Goal: Information Seeking & Learning: Learn about a topic

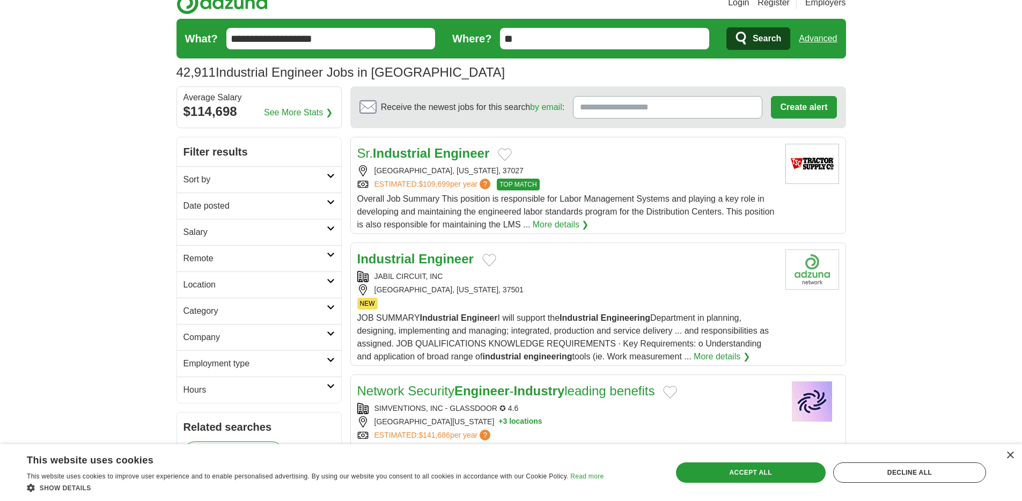
scroll to position [16, 0]
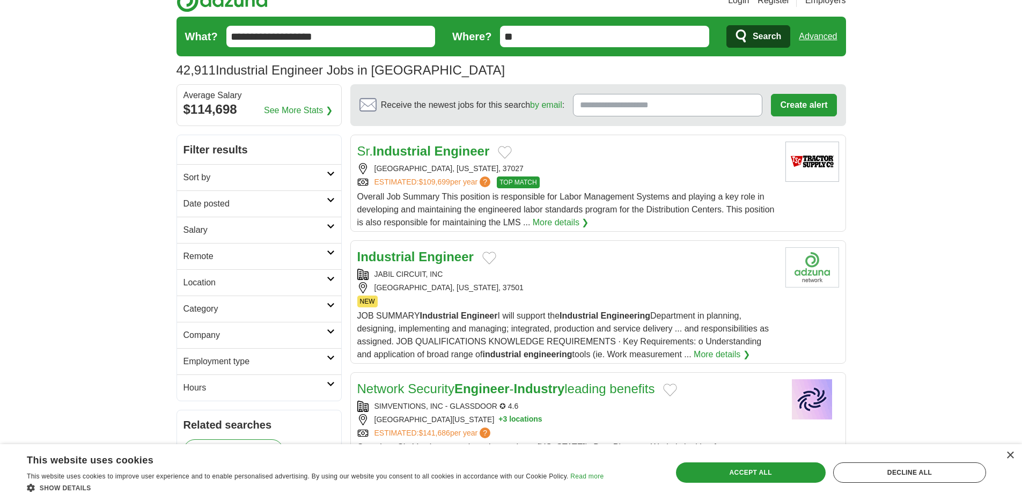
click at [318, 173] on h2 "Sort by" at bounding box center [255, 177] width 143 height 13
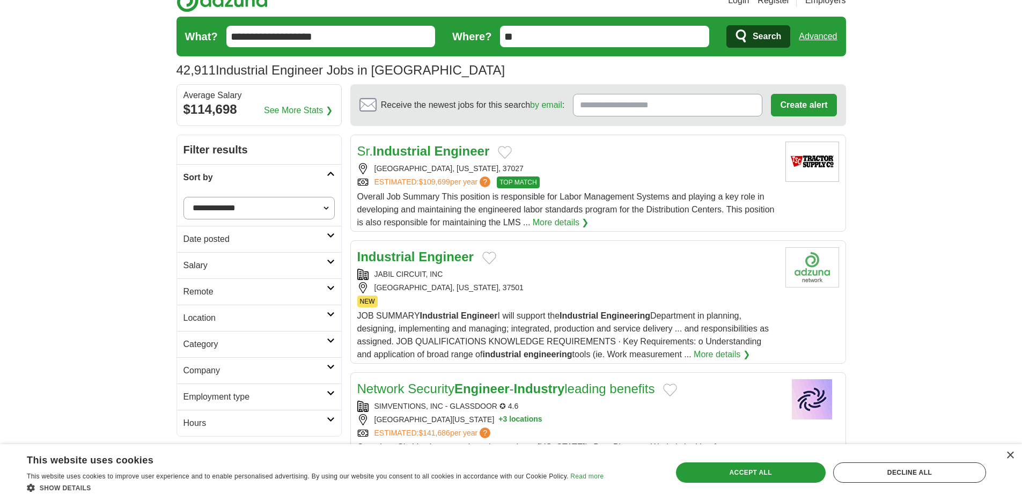
click at [318, 173] on h2 "Sort by" at bounding box center [255, 177] width 143 height 13
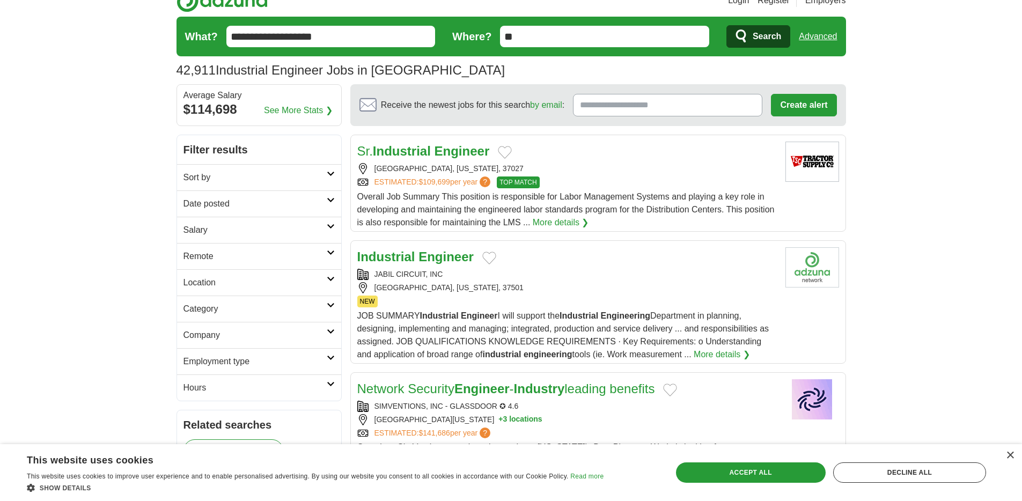
click at [324, 200] on h2 "Date posted" at bounding box center [255, 203] width 143 height 13
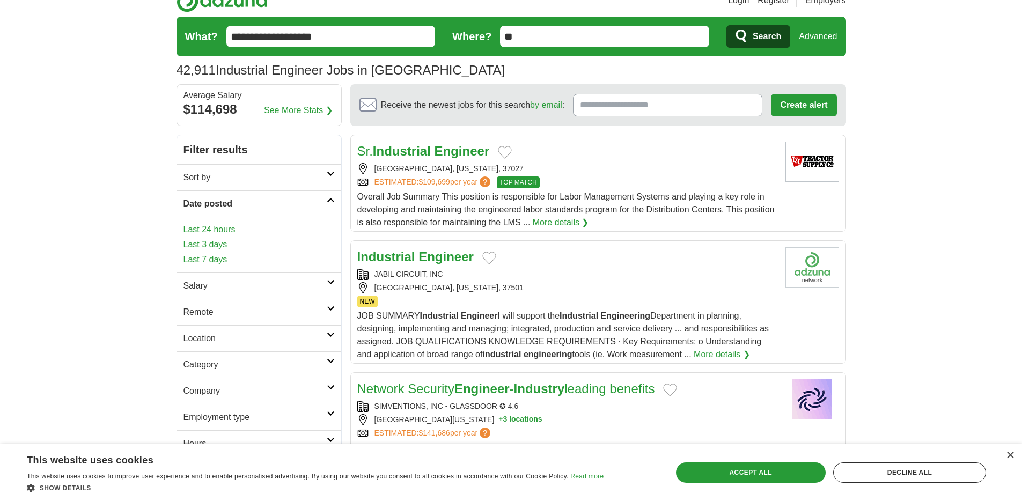
click at [324, 200] on h2 "Date posted" at bounding box center [255, 203] width 143 height 13
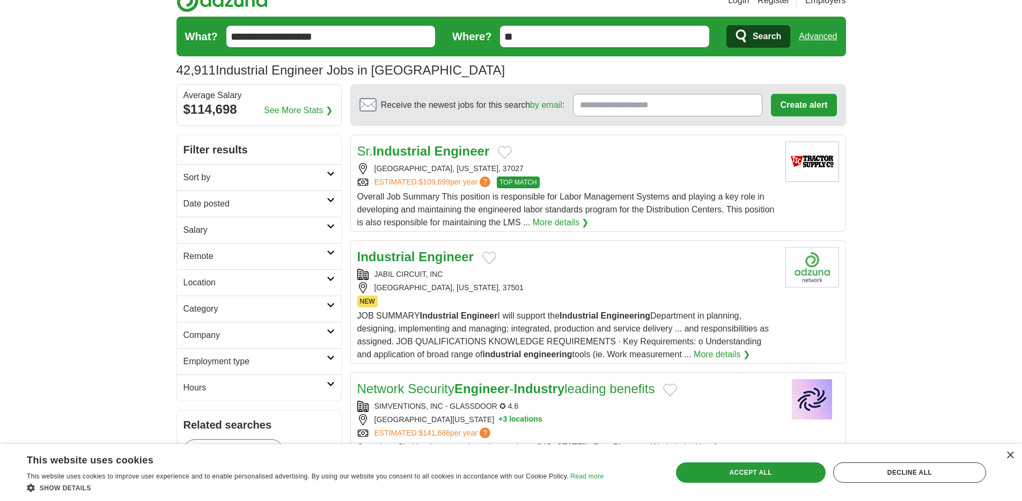
click at [314, 235] on h2 "Salary" at bounding box center [255, 230] width 143 height 13
click at [270, 251] on h2 "Remote" at bounding box center [255, 256] width 143 height 13
click at [274, 254] on h2 "Remote" at bounding box center [255, 256] width 143 height 13
click at [265, 286] on h2 "Location" at bounding box center [255, 282] width 143 height 13
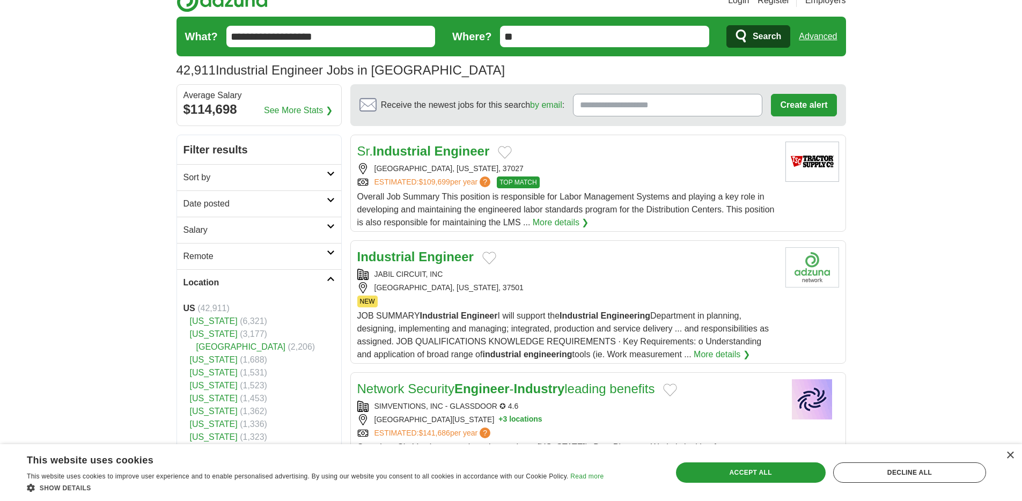
click at [267, 276] on h2 "Location" at bounding box center [255, 282] width 143 height 13
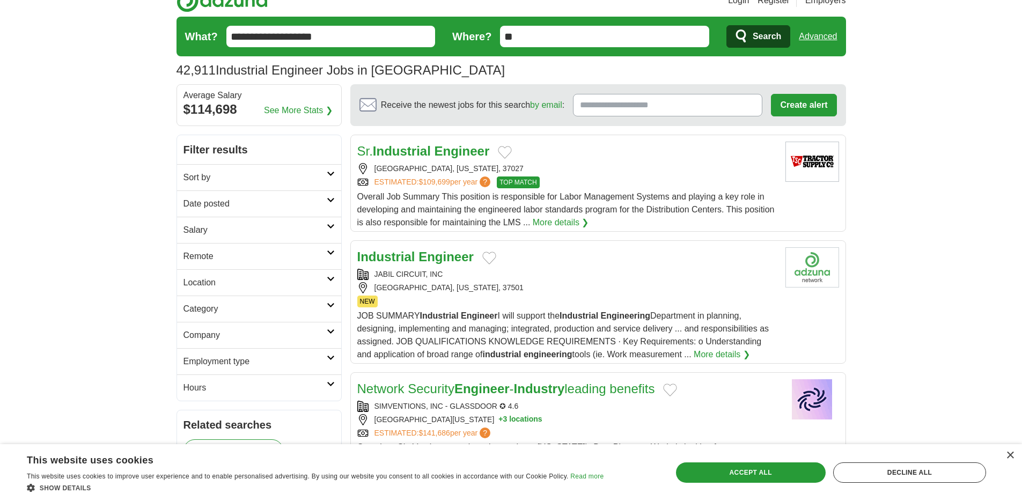
click at [281, 311] on h2 "Category" at bounding box center [255, 309] width 143 height 13
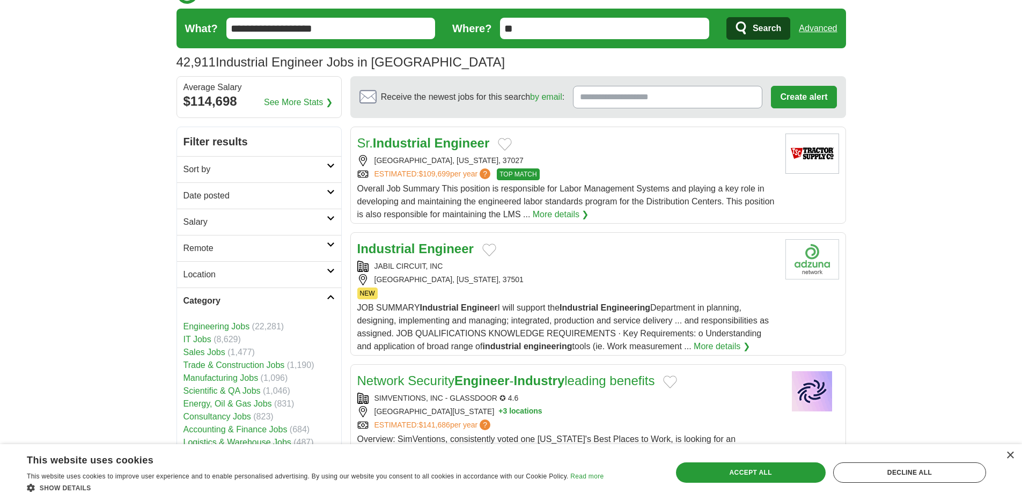
scroll to position [25, 0]
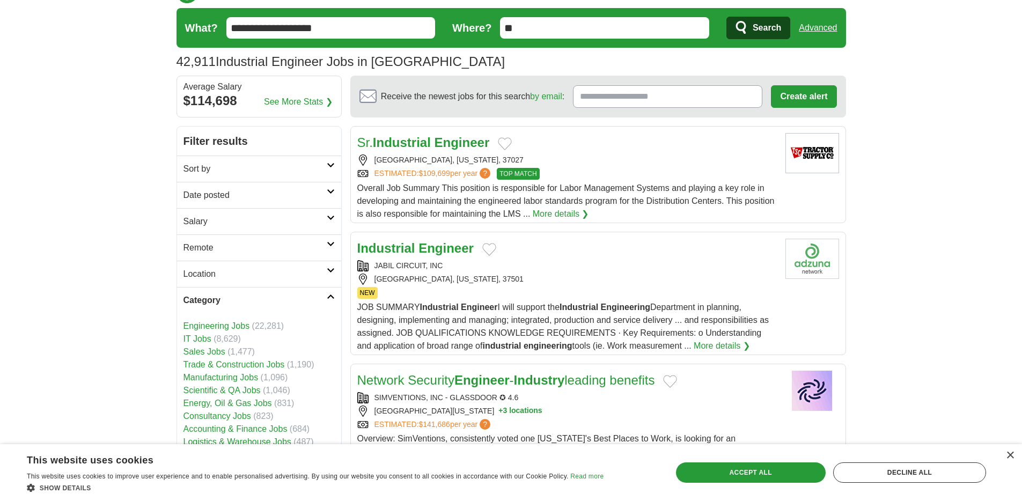
click at [301, 303] on h2 "Category" at bounding box center [255, 300] width 143 height 13
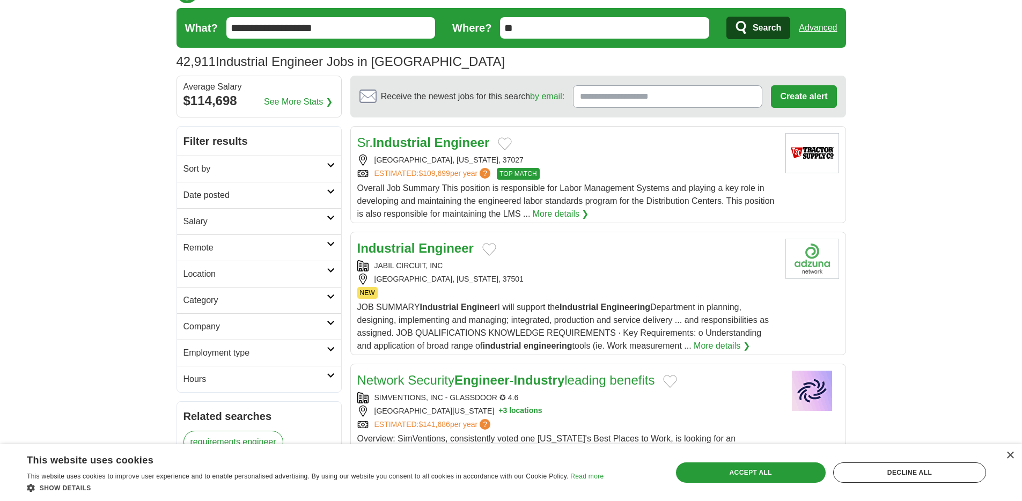
click at [285, 322] on h2 "Company" at bounding box center [255, 326] width 143 height 13
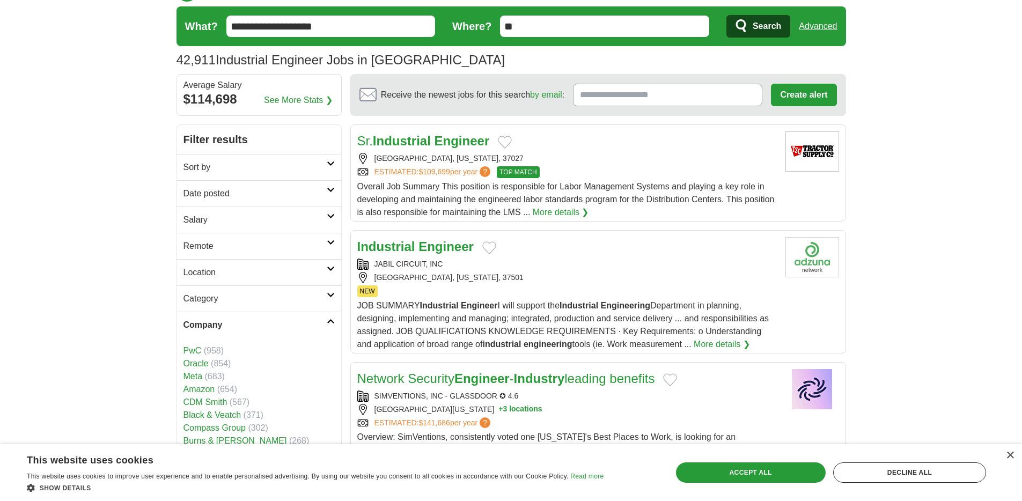
scroll to position [27, 0]
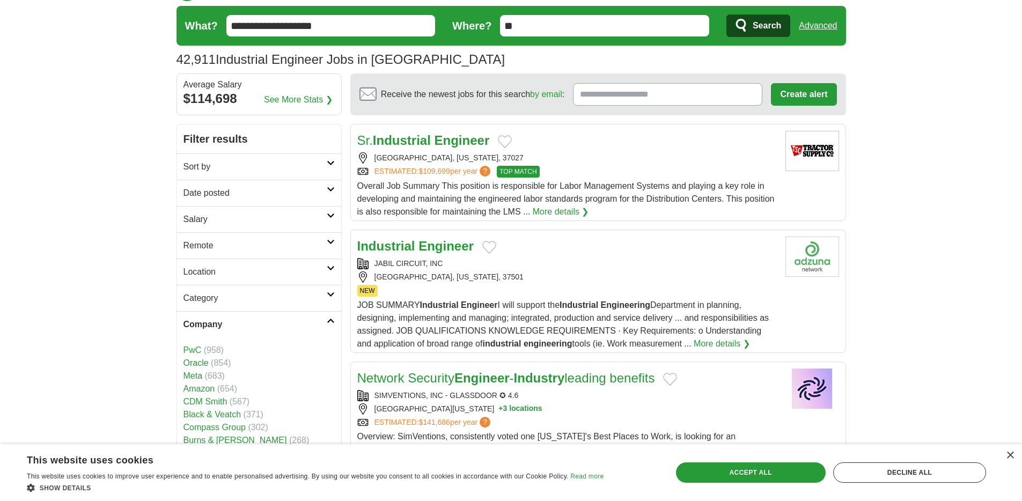
click at [288, 322] on h2 "Company" at bounding box center [255, 324] width 143 height 13
click at [290, 344] on h2 "Employment type" at bounding box center [255, 350] width 143 height 13
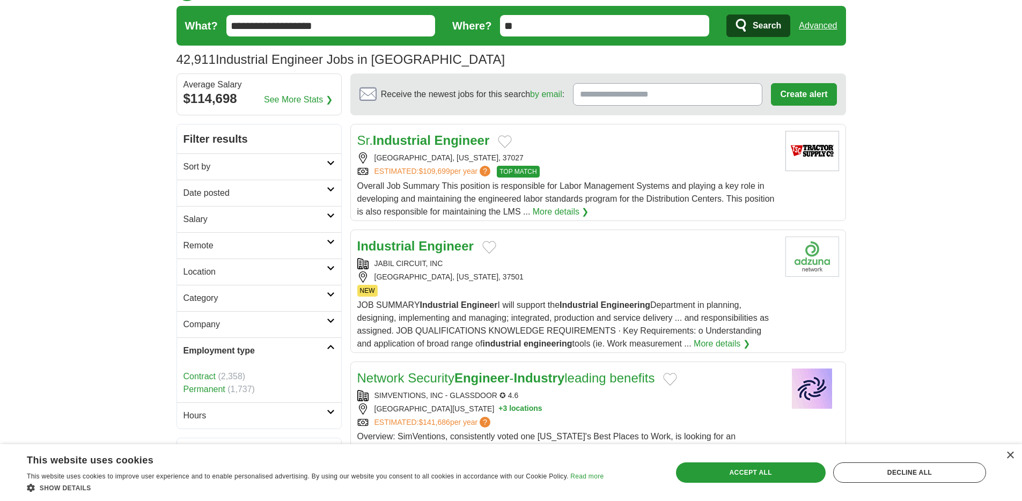
click at [295, 349] on h2 "Employment type" at bounding box center [255, 350] width 143 height 13
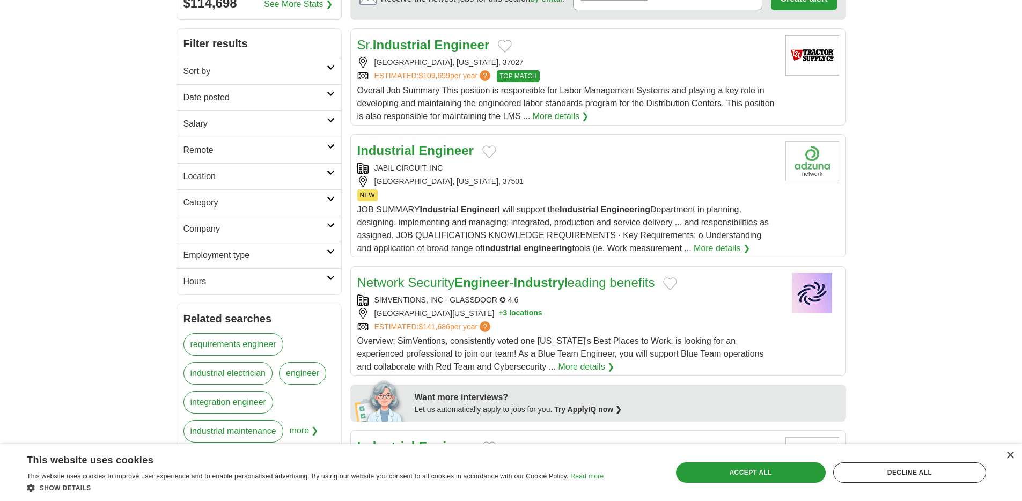
scroll to position [0, 0]
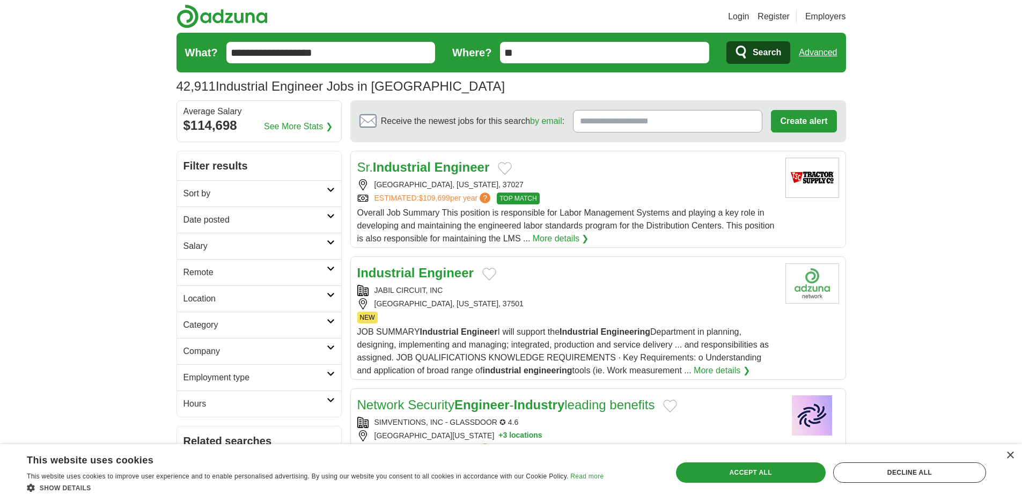
click at [804, 53] on link "Advanced" at bounding box center [818, 52] width 38 height 21
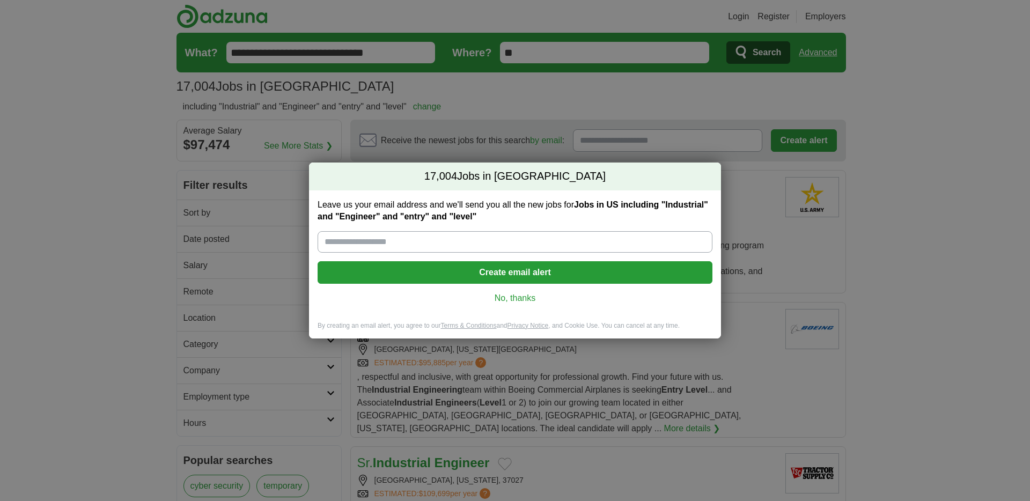
click at [519, 299] on link "No, thanks" at bounding box center [515, 298] width 378 height 12
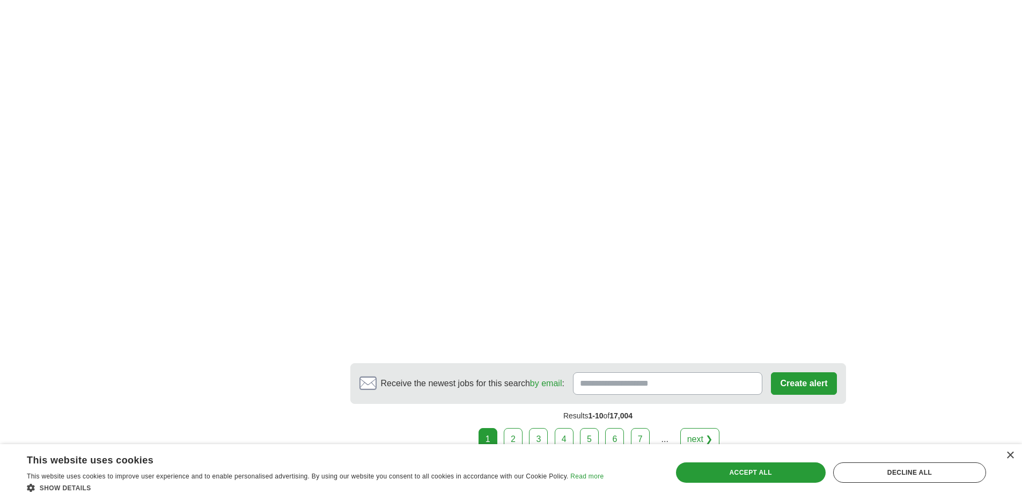
scroll to position [2023, 0]
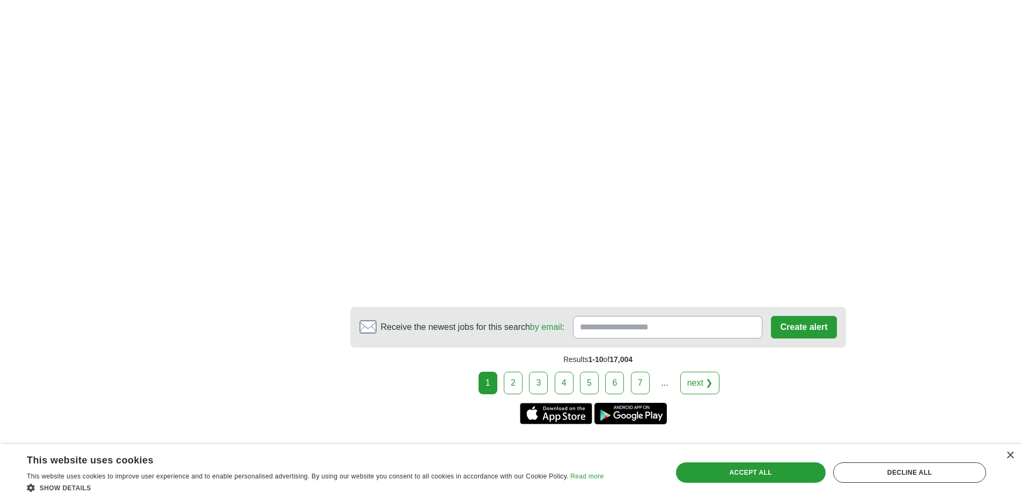
click at [692, 372] on link "next ❯" at bounding box center [700, 383] width 40 height 23
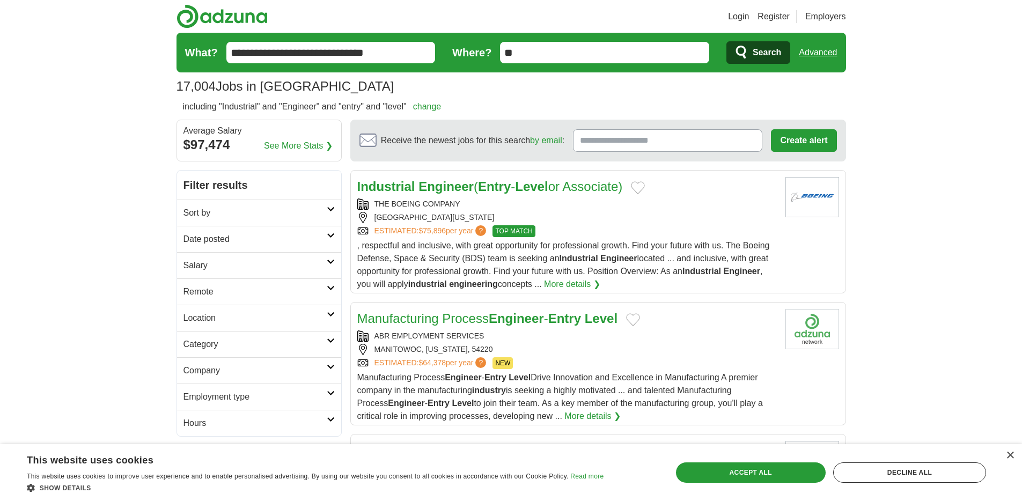
click at [813, 46] on link "Advanced" at bounding box center [818, 52] width 38 height 21
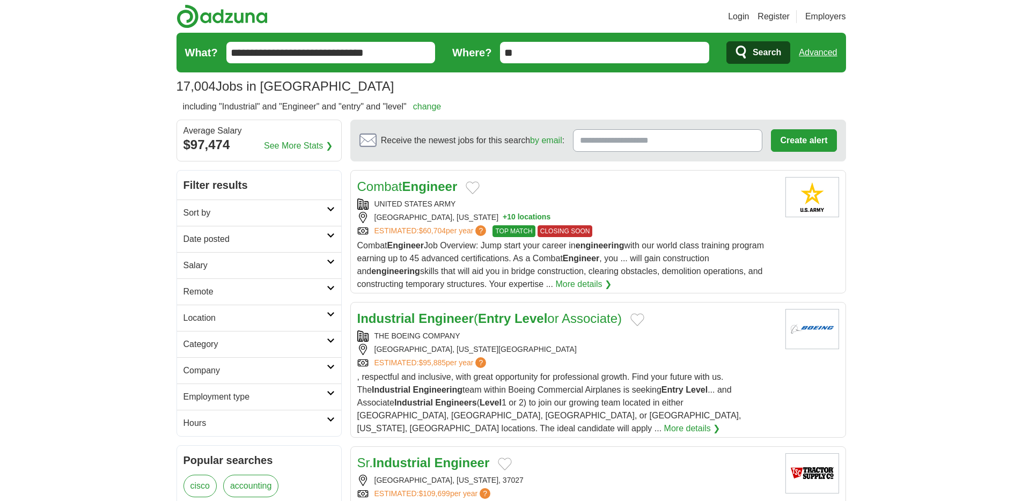
click at [230, 52] on input "**********" at bounding box center [330, 52] width 209 height 21
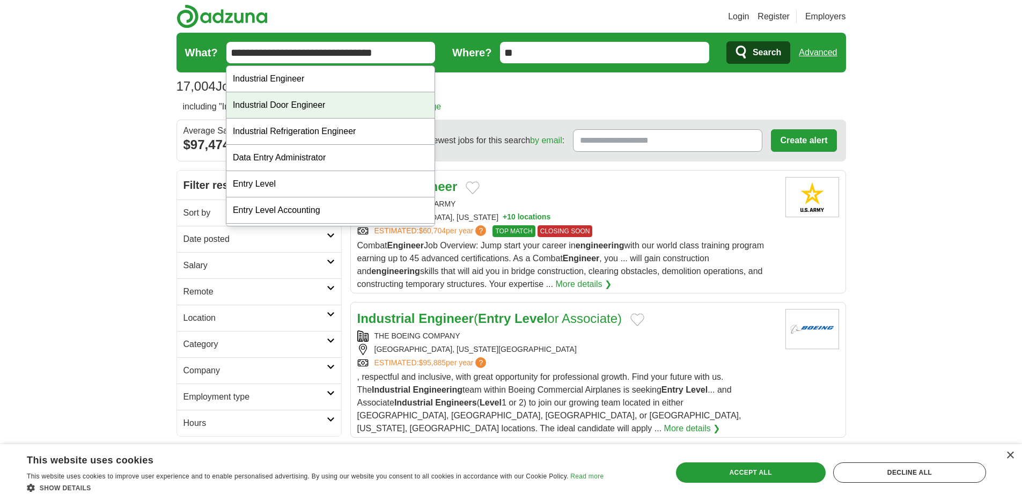
type input "**********"
